Goal: Check status: Check status

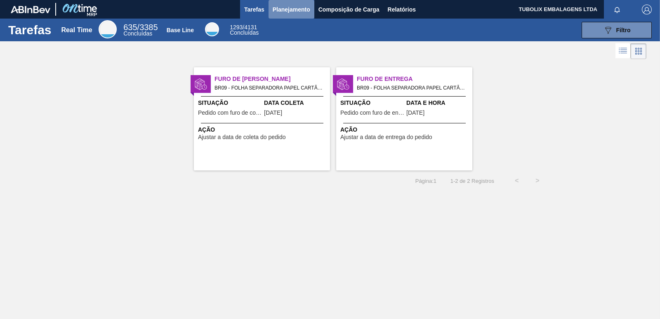
click at [293, 9] on span "Planejamento" at bounding box center [292, 10] width 38 height 10
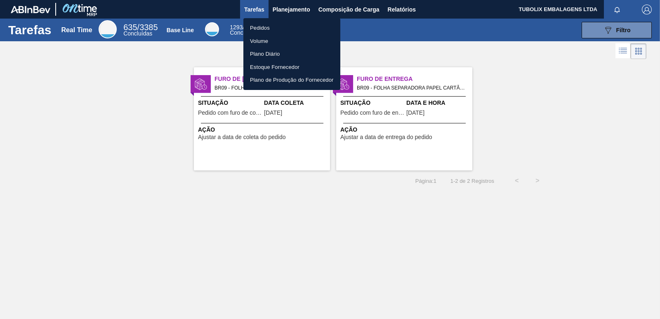
click at [255, 23] on li "Pedidos" at bounding box center [292, 27] width 97 height 13
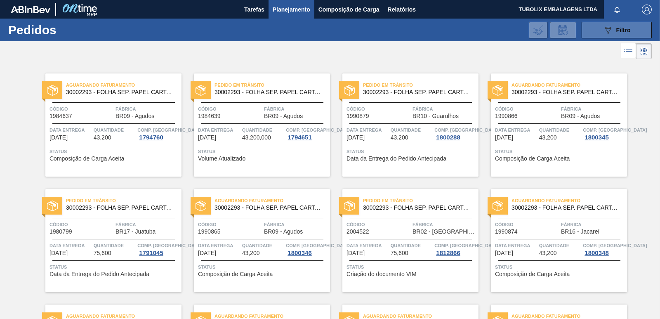
click at [625, 33] on div "089F7B8B-B2A5-4AFE-B5C0-19BA573D28AC Filtro" at bounding box center [618, 30] width 28 height 10
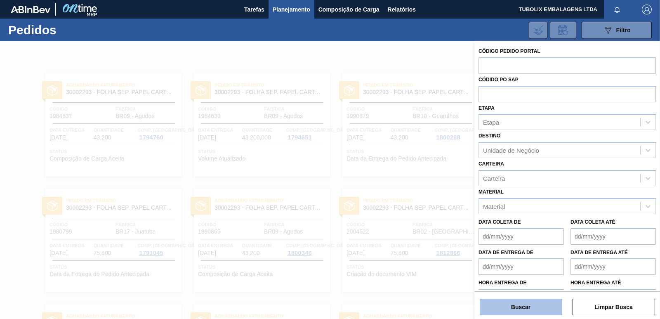
click at [527, 311] on button "Buscar" at bounding box center [521, 307] width 83 height 17
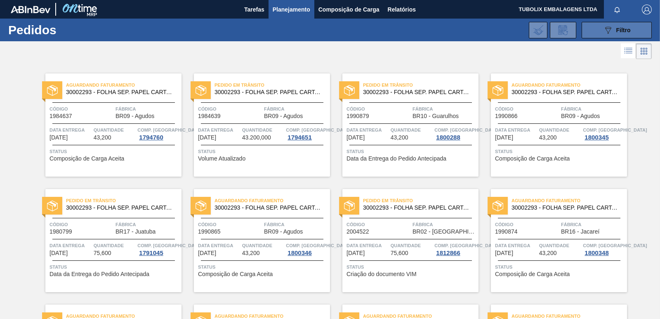
click at [600, 27] on button "089F7B8B-B2A5-4AFE-B5C0-19BA573D28AC Filtro" at bounding box center [617, 30] width 70 height 17
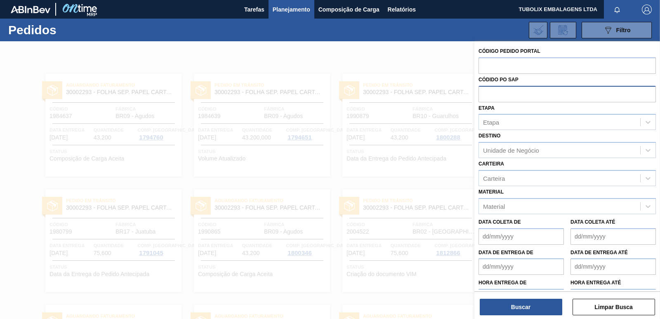
click at [516, 90] on input "text" at bounding box center [568, 94] width 178 height 16
paste input "4500845264"
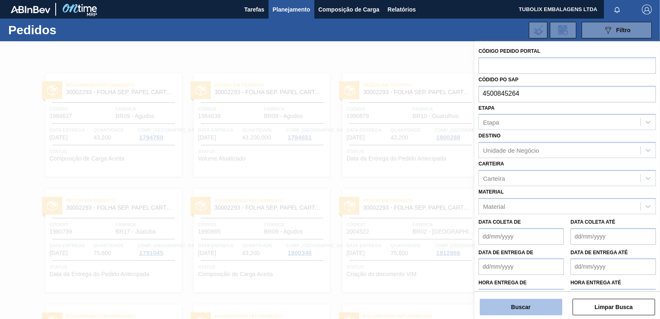
type input "4500845264"
click at [496, 302] on button "Buscar" at bounding box center [521, 307] width 83 height 17
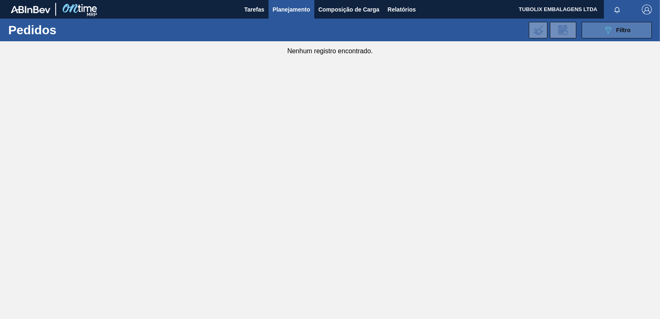
click at [605, 30] on icon "089F7B8B-B2A5-4AFE-B5C0-19BA573D28AC" at bounding box center [609, 30] width 10 height 10
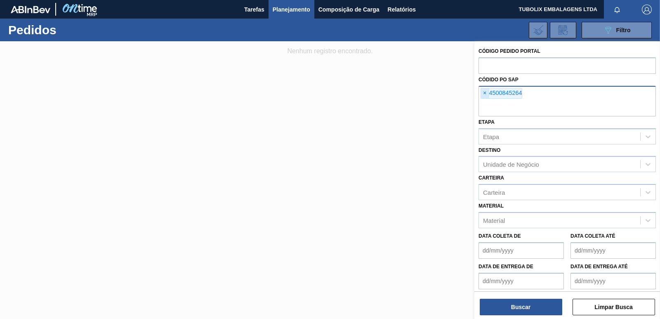
click at [482, 89] on span "×" at bounding box center [485, 93] width 8 height 10
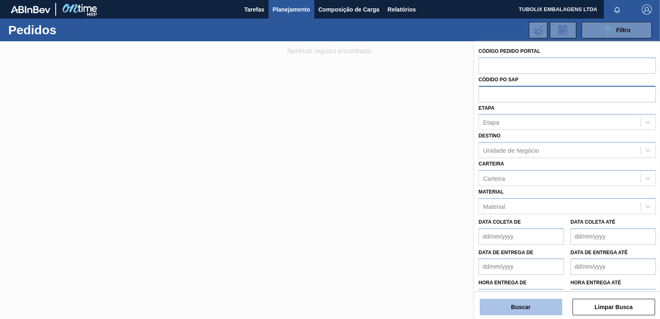
click at [521, 311] on button "Buscar" at bounding box center [521, 307] width 83 height 17
